Goal: Check status: Check status

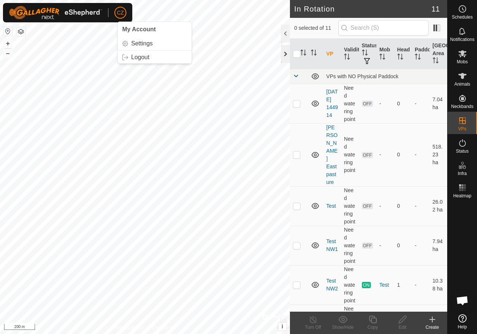
click at [286, 53] on div at bounding box center [285, 54] width 9 height 18
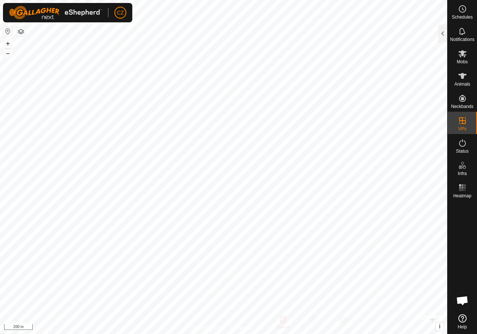
click at [238, 0] on html "CZ Schedules Notifications Mobs Animals Neckbands VPs Status Infra Heatmap Help…" at bounding box center [238, 167] width 477 height 334
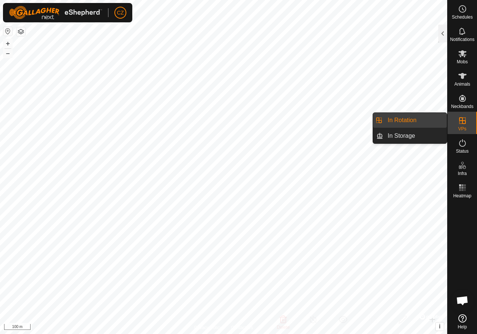
click at [470, 120] on div "VPs" at bounding box center [462, 123] width 29 height 22
click at [417, 123] on link "In Rotation" at bounding box center [415, 120] width 64 height 15
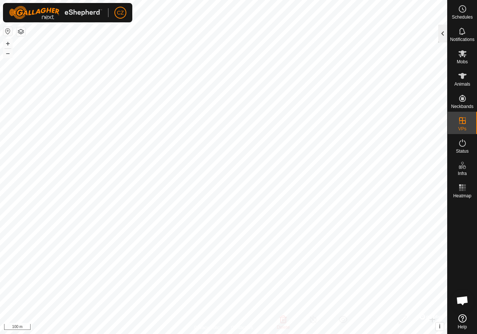
click at [440, 35] on div at bounding box center [442, 34] width 9 height 18
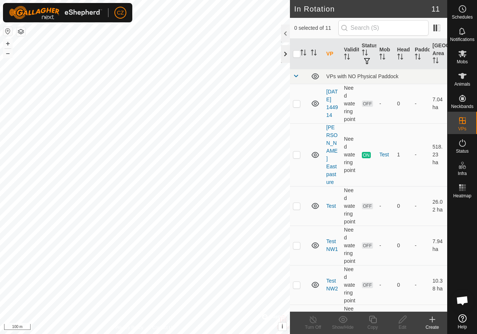
click at [284, 55] on div at bounding box center [285, 54] width 9 height 18
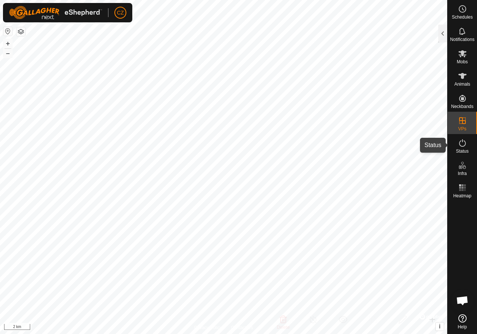
click at [464, 145] on icon at bounding box center [462, 143] width 9 height 9
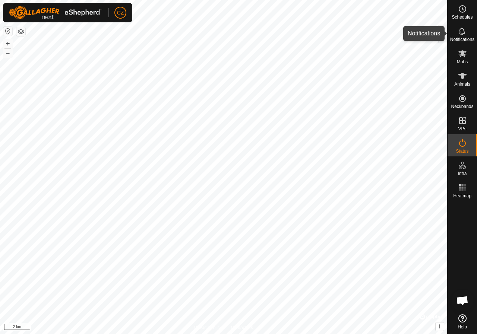
click at [448, 30] on div "Notifications" at bounding box center [462, 33] width 29 height 22
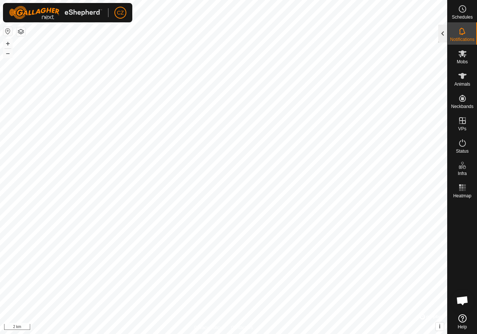
click at [446, 31] on div at bounding box center [442, 34] width 9 height 18
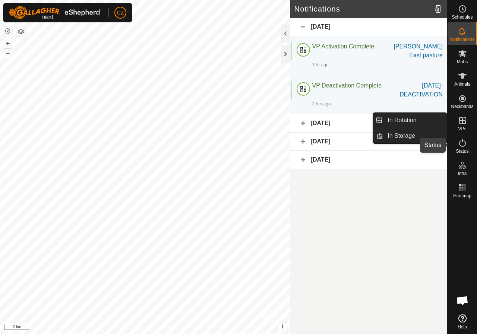
click at [464, 146] on icon at bounding box center [462, 142] width 7 height 7
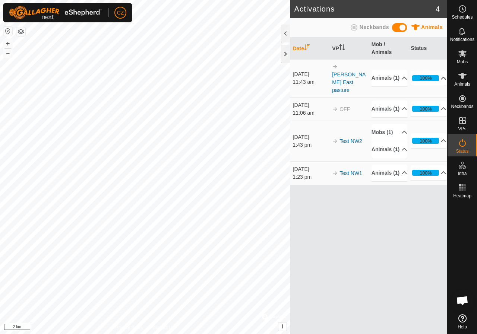
click at [440, 73] on p-accordion-header "100%" at bounding box center [429, 78] width 36 height 15
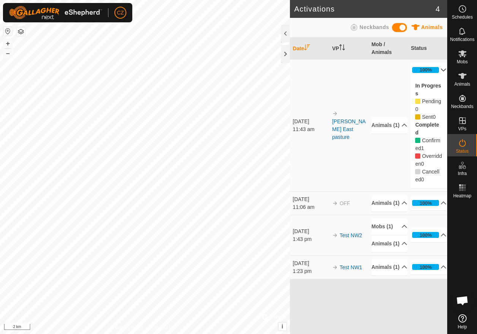
click at [440, 68] on p-accordion-header "100%" at bounding box center [429, 70] width 36 height 15
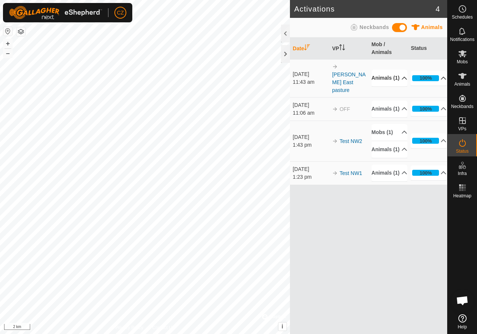
click at [400, 73] on p-accordion-header "Animals (1)" at bounding box center [390, 78] width 36 height 17
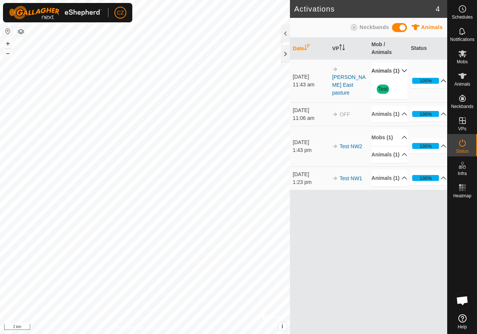
click at [400, 73] on p-accordion-header "Animals (1)" at bounding box center [390, 71] width 36 height 17
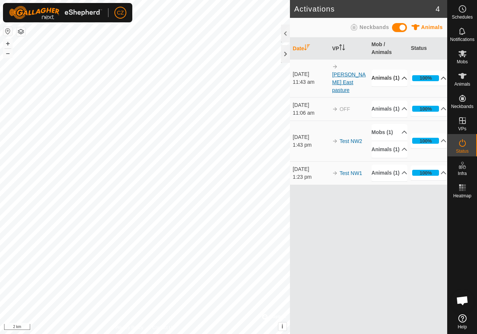
click at [353, 72] on link "[PERSON_NAME] East pasture" at bounding box center [349, 83] width 34 height 22
